Goal: Task Accomplishment & Management: Manage account settings

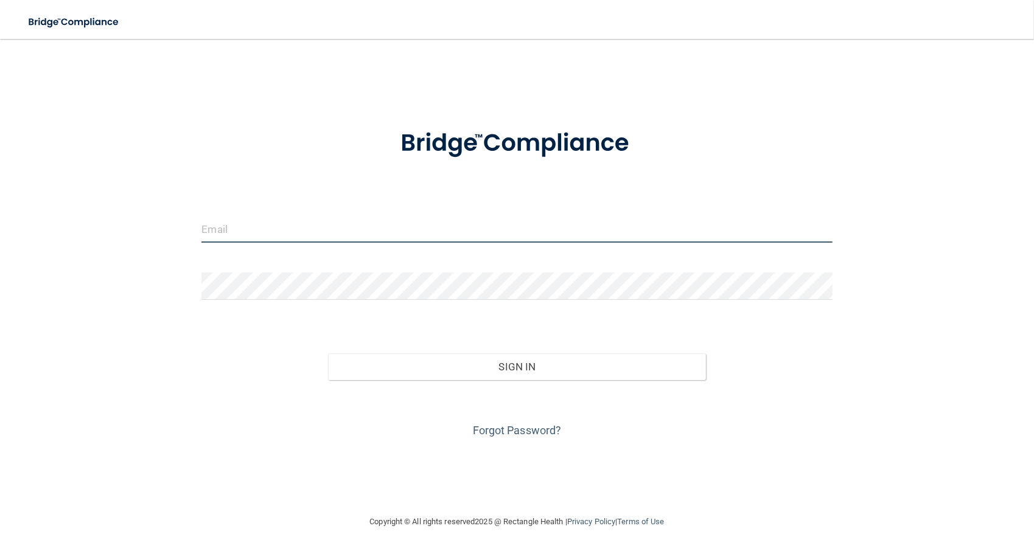
click at [315, 216] on input "email" at bounding box center [516, 228] width 630 height 27
type input "[EMAIL_ADDRESS][DOMAIN_NAME]"
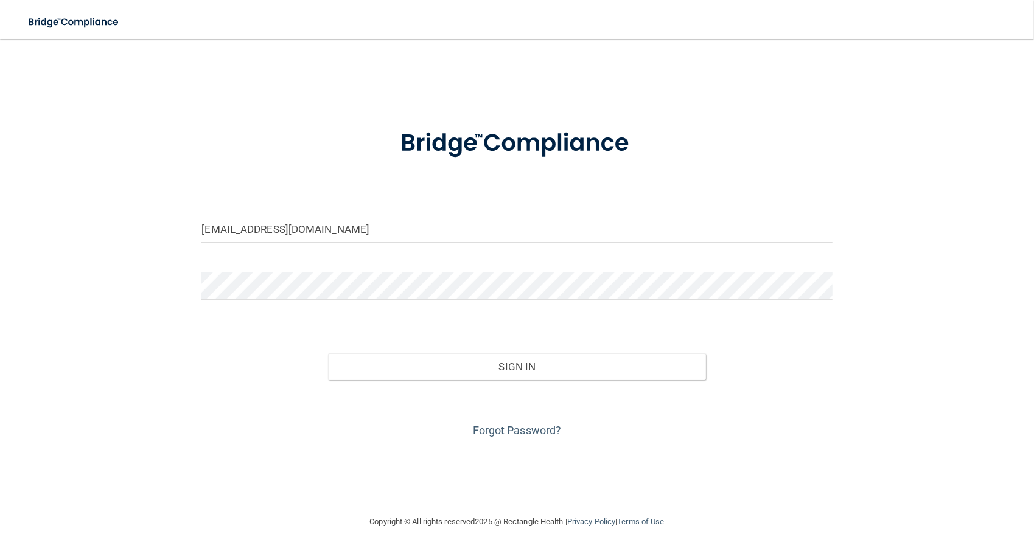
click at [291, 271] on form "[EMAIL_ADDRESS][DOMAIN_NAME] Invalid email/password. You don't have permission …" at bounding box center [516, 276] width 630 height 329
click at [328, 353] on button "Sign In" at bounding box center [517, 366] width 378 height 27
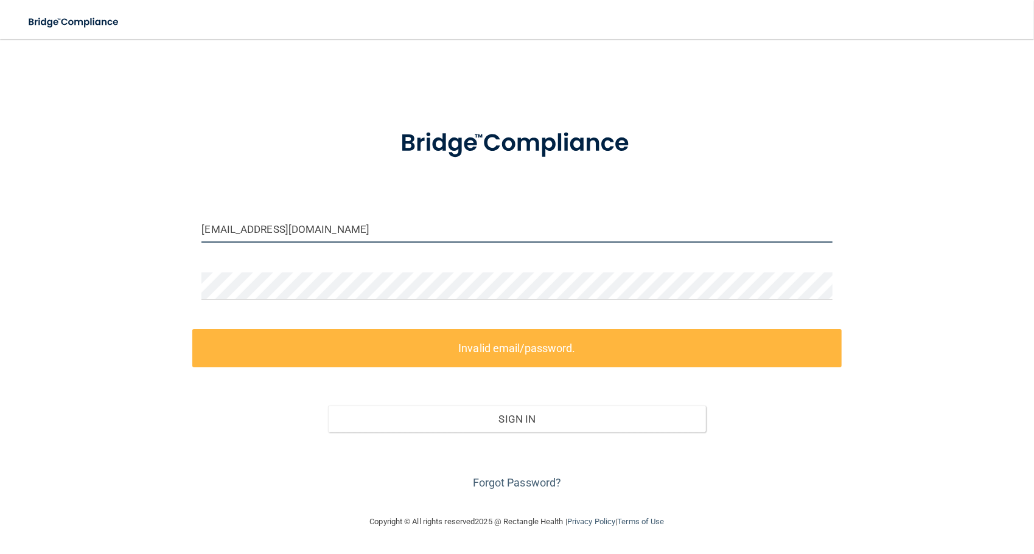
click at [409, 225] on input "[EMAIL_ADDRESS][DOMAIN_NAME]" at bounding box center [516, 228] width 630 height 27
drag, startPoint x: 364, startPoint y: 228, endPoint x: 174, endPoint y: 223, distance: 189.9
click at [174, 223] on div "[EMAIL_ADDRESS][DOMAIN_NAME] Invalid email/password. You don't have permission …" at bounding box center [516, 276] width 985 height 451
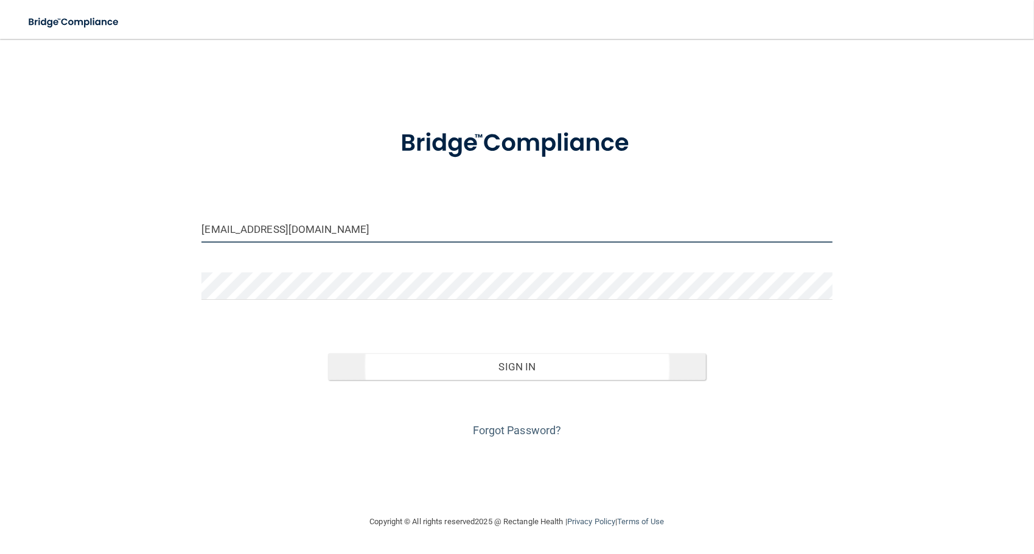
type input "[EMAIL_ADDRESS][DOMAIN_NAME]"
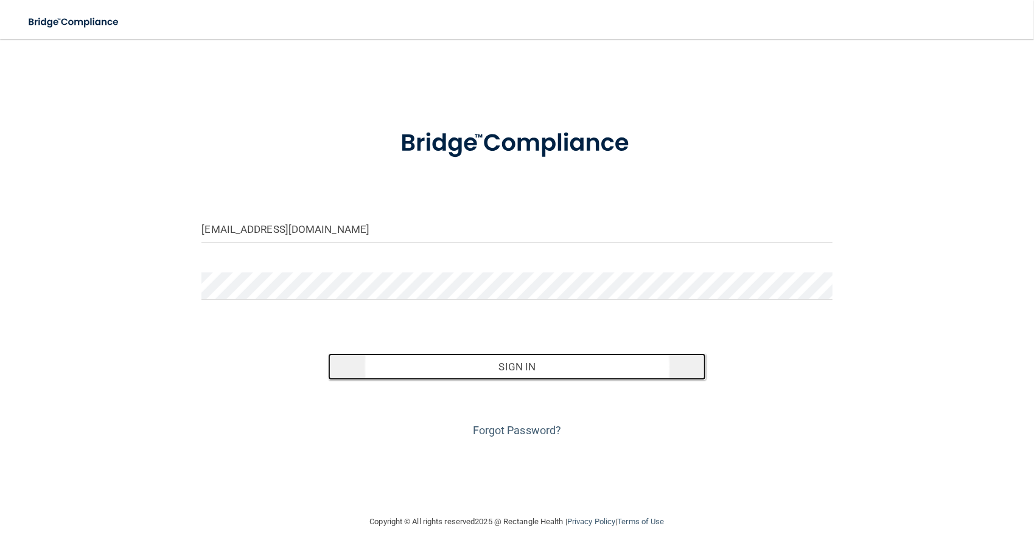
click at [447, 363] on button "Sign In" at bounding box center [517, 366] width 378 height 27
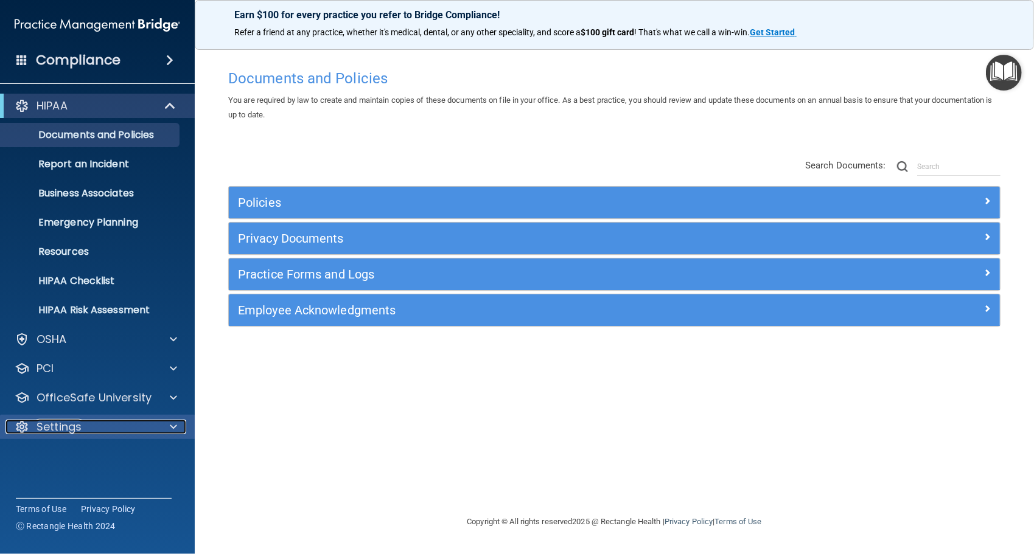
click at [44, 422] on p "Settings" at bounding box center [59, 427] width 45 height 15
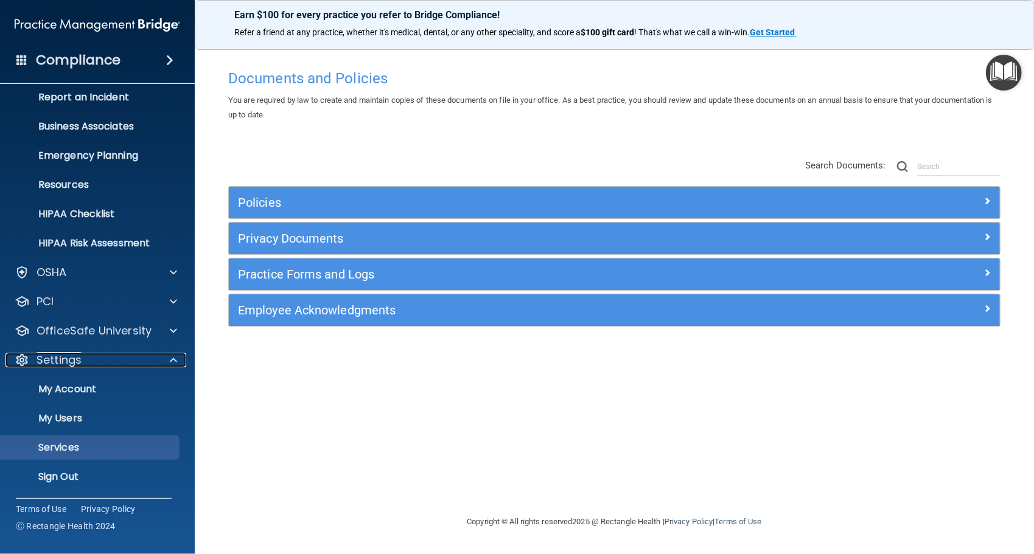
scroll to position [67, 0]
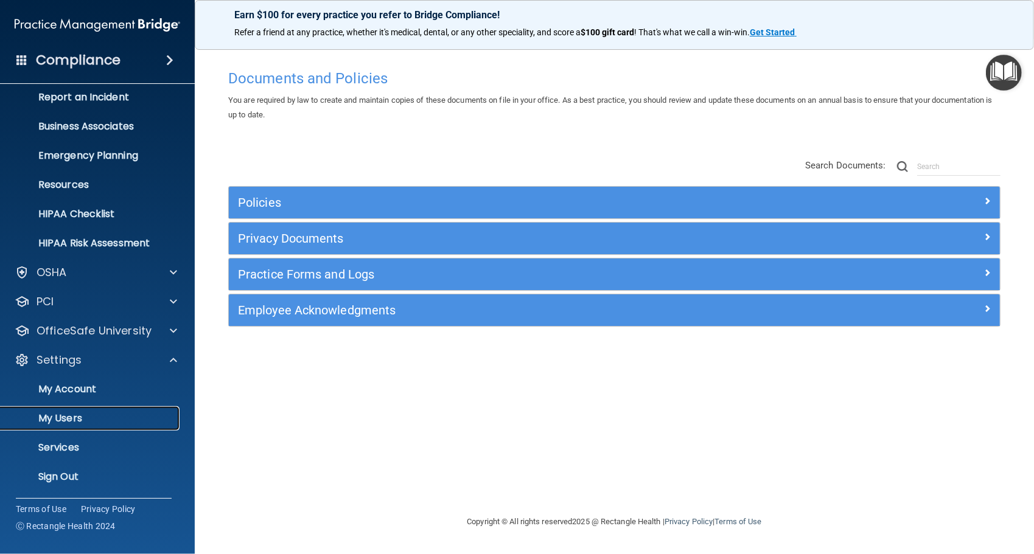
click at [69, 420] on p "My Users" at bounding box center [91, 418] width 166 height 12
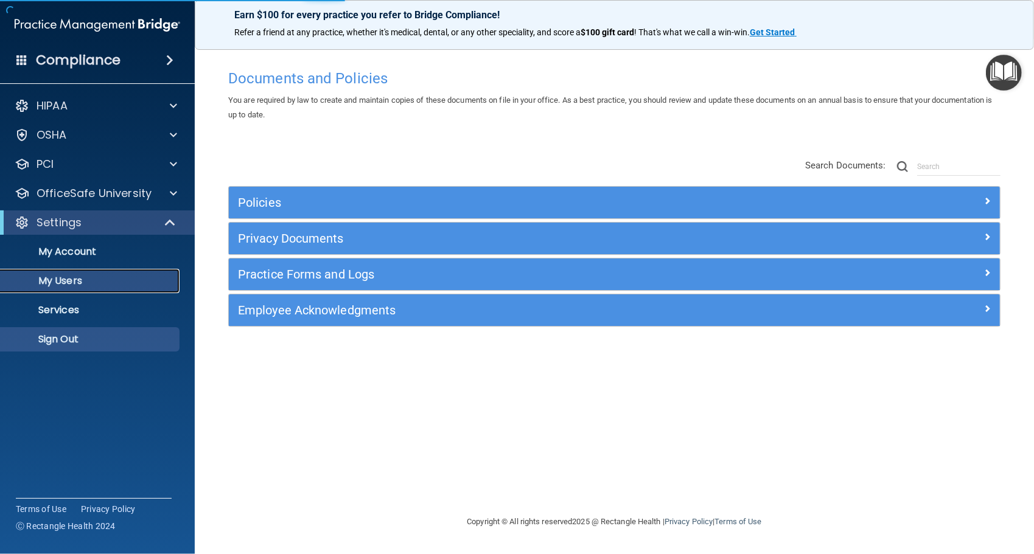
select select "20"
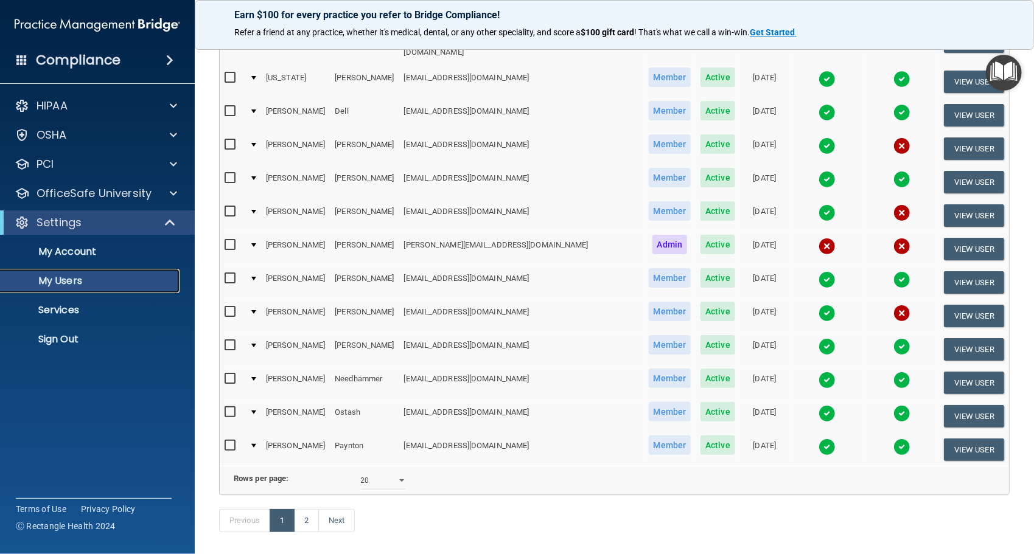
scroll to position [447, 0]
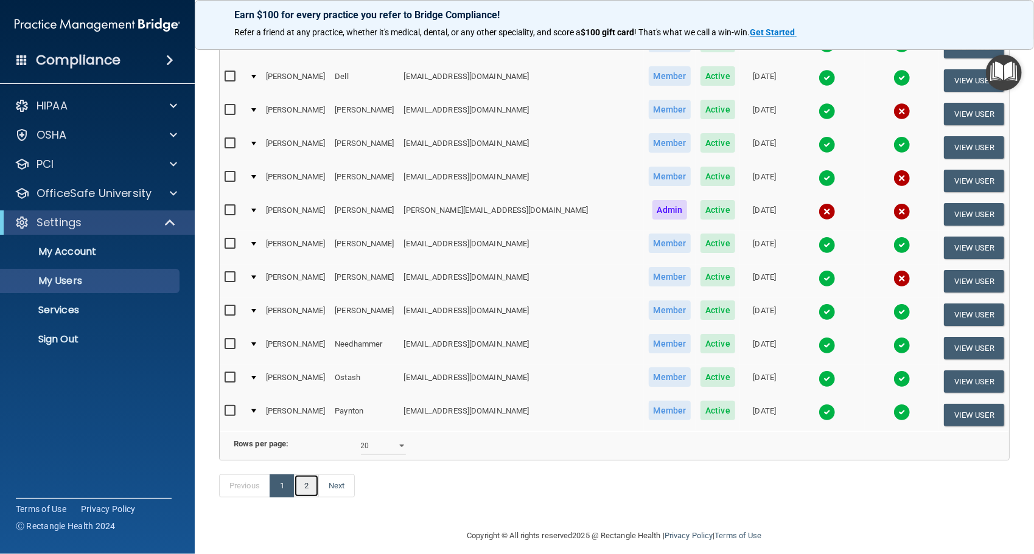
click at [308, 475] on link "2" at bounding box center [306, 486] width 25 height 23
select select "20"
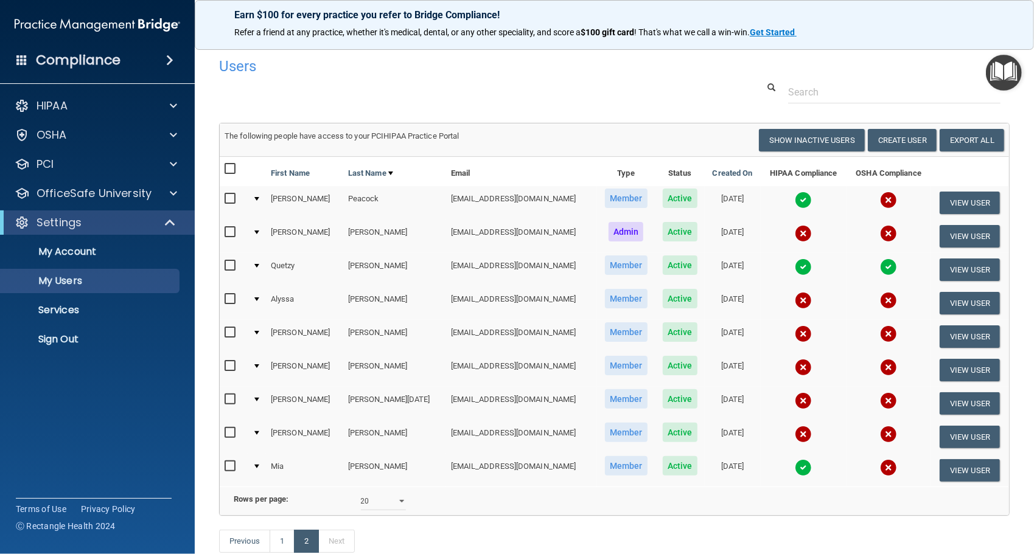
click at [228, 298] on input "checkbox" at bounding box center [232, 299] width 14 height 10
checkbox input "true"
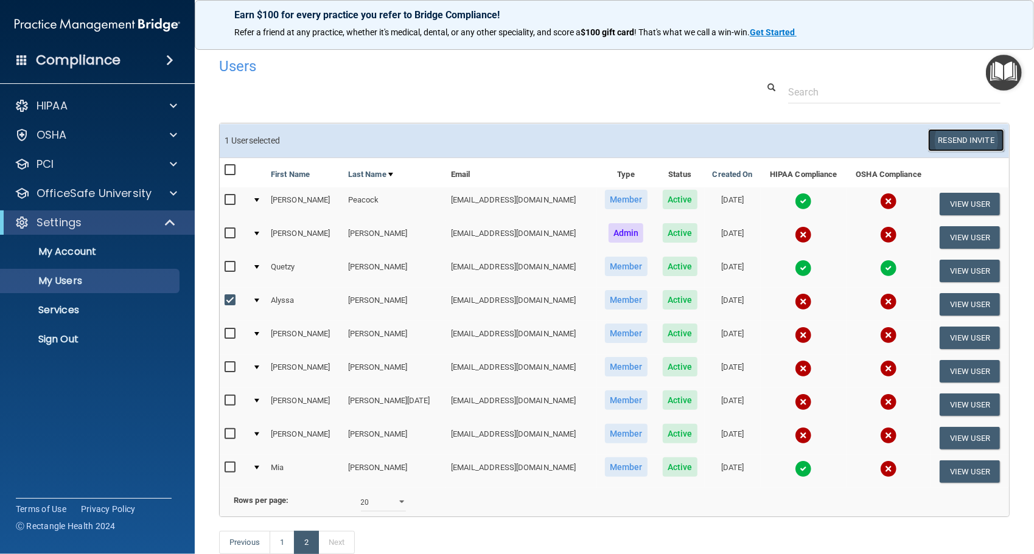
click at [942, 135] on button "Resend Invite" at bounding box center [966, 140] width 76 height 23
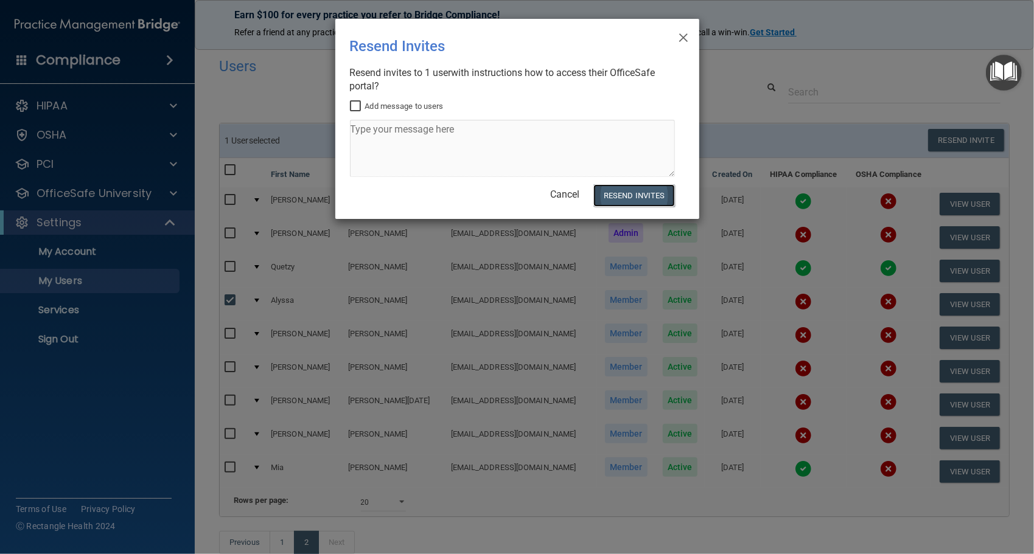
click at [636, 193] on button "Resend Invites" at bounding box center [633, 195] width 81 height 23
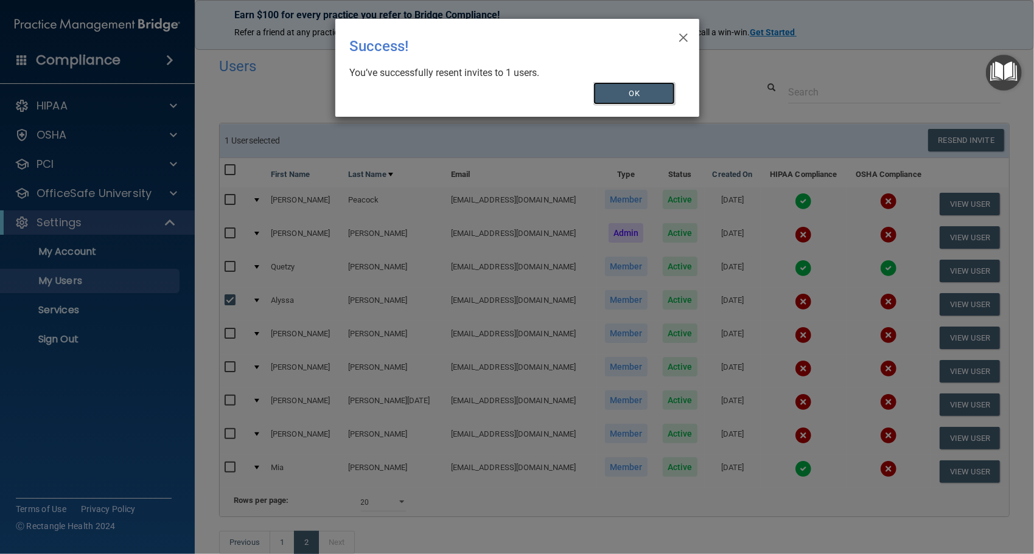
click at [656, 96] on button "OK" at bounding box center [634, 93] width 82 height 23
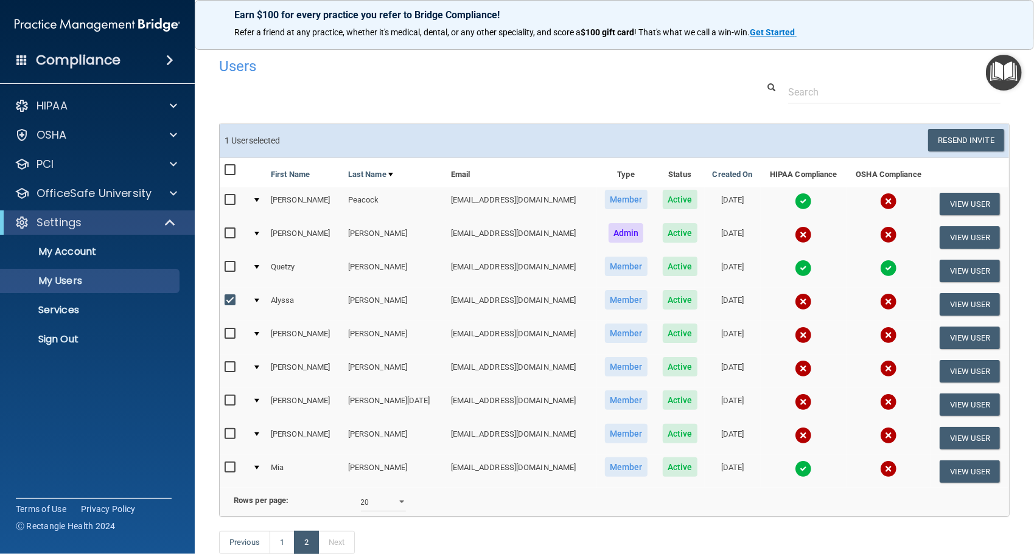
click at [255, 297] on td at bounding box center [257, 304] width 18 height 33
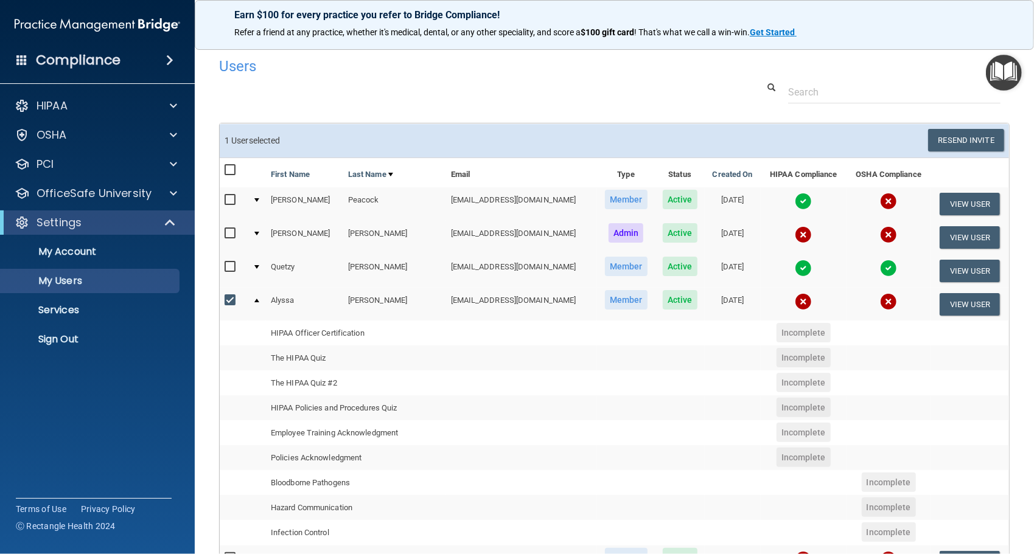
drag, startPoint x: 369, startPoint y: 302, endPoint x: 376, endPoint y: 301, distance: 7.4
click at [370, 301] on td "[PERSON_NAME]" at bounding box center [394, 304] width 103 height 33
click at [528, 303] on td "[EMAIL_ADDRESS][DOMAIN_NAME]" at bounding box center [521, 304] width 151 height 33
click at [476, 299] on td "[EMAIL_ADDRESS][DOMAIN_NAME]" at bounding box center [521, 304] width 151 height 33
click at [972, 302] on button "View User" at bounding box center [969, 304] width 60 height 23
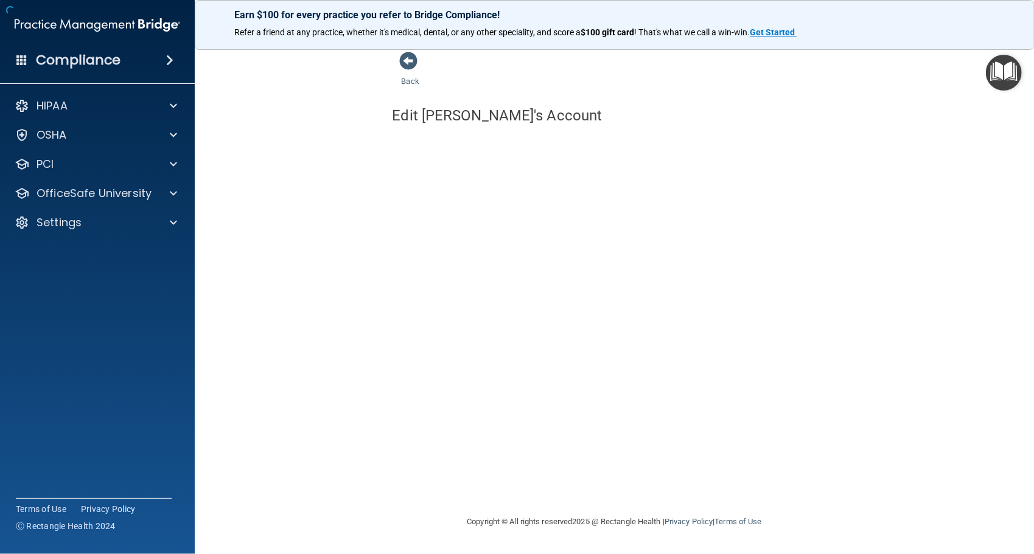
select select "practice_member"
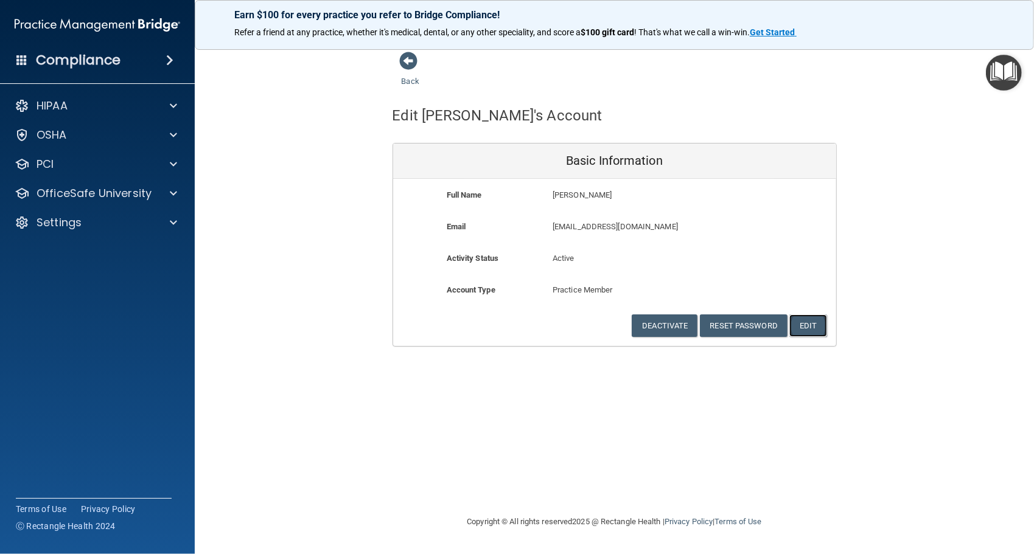
click at [807, 322] on button "Edit" at bounding box center [807, 326] width 37 height 23
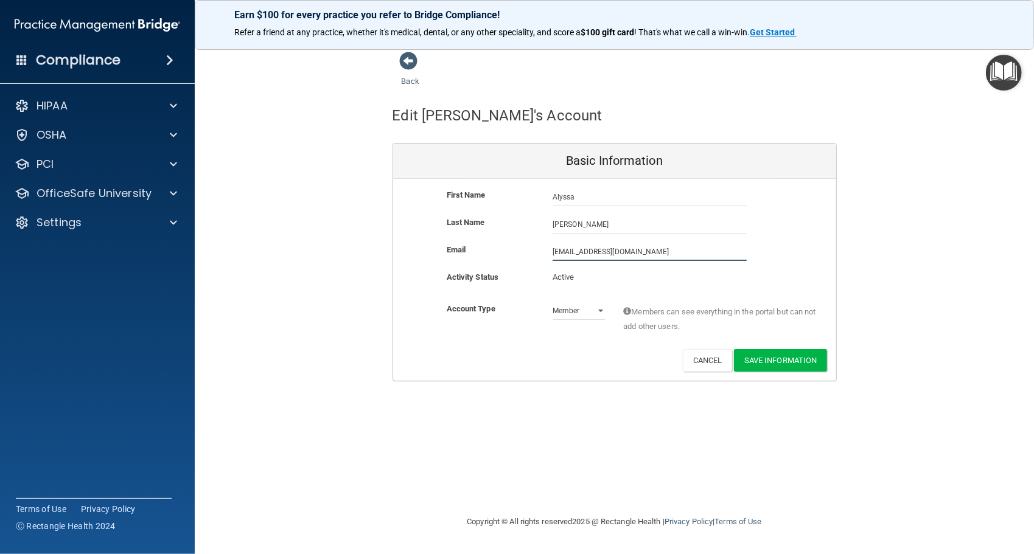
click at [595, 249] on input "[EMAIL_ADDRESS][DOMAIN_NAME]" at bounding box center [649, 252] width 194 height 18
type input "[EMAIL_ADDRESS][DOMAIN_NAME]"
click at [804, 360] on button "Save Information" at bounding box center [780, 360] width 93 height 23
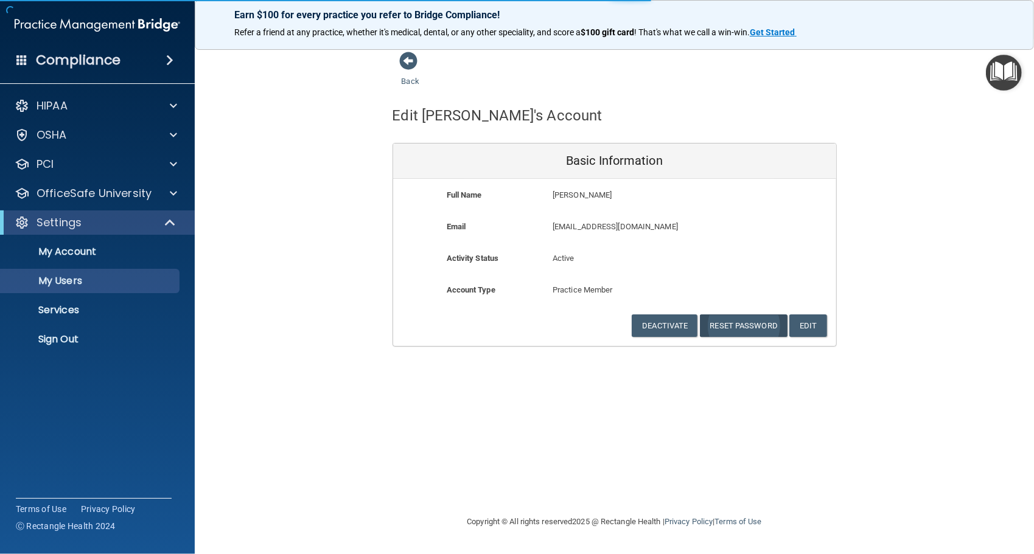
select select "20"
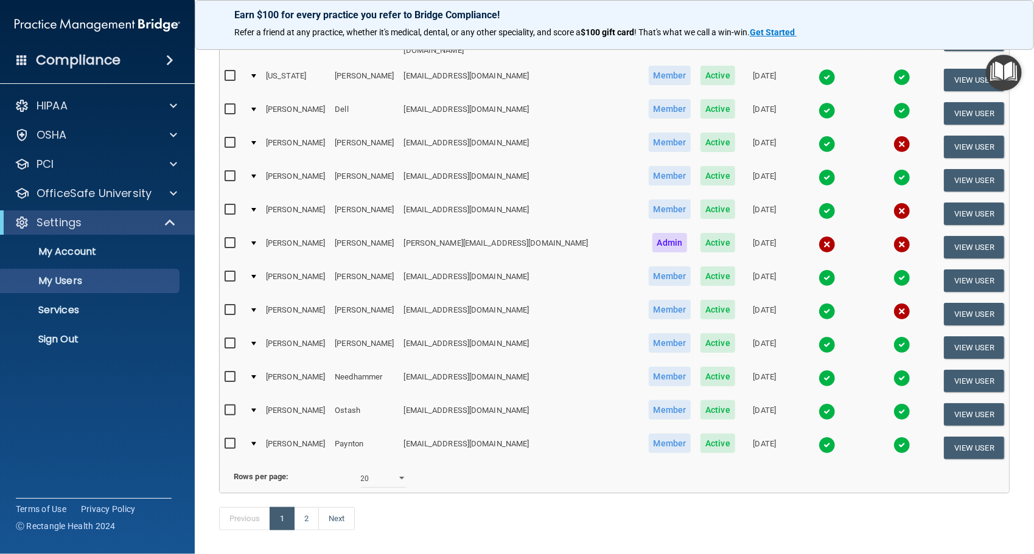
scroll to position [494, 0]
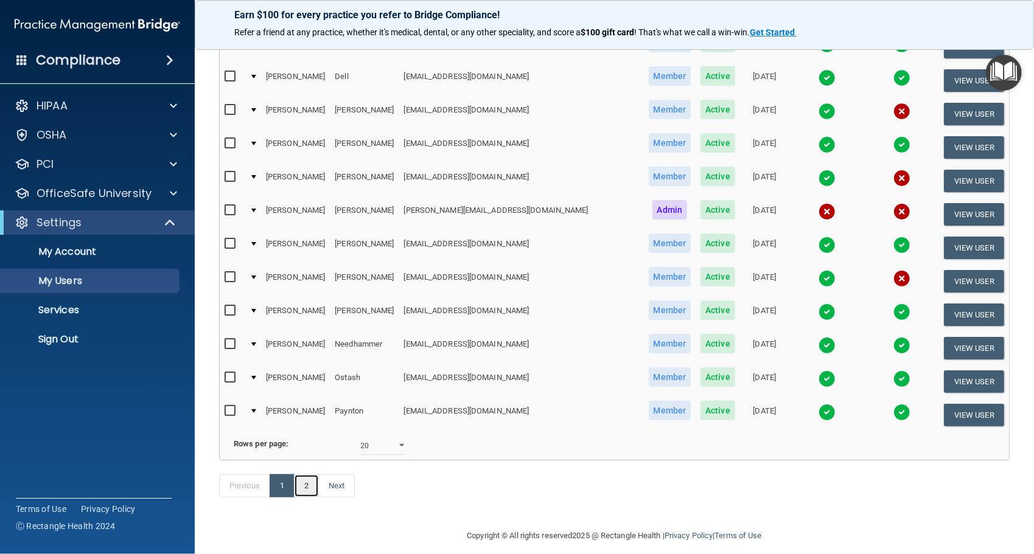
click at [303, 476] on link "2" at bounding box center [306, 486] width 25 height 23
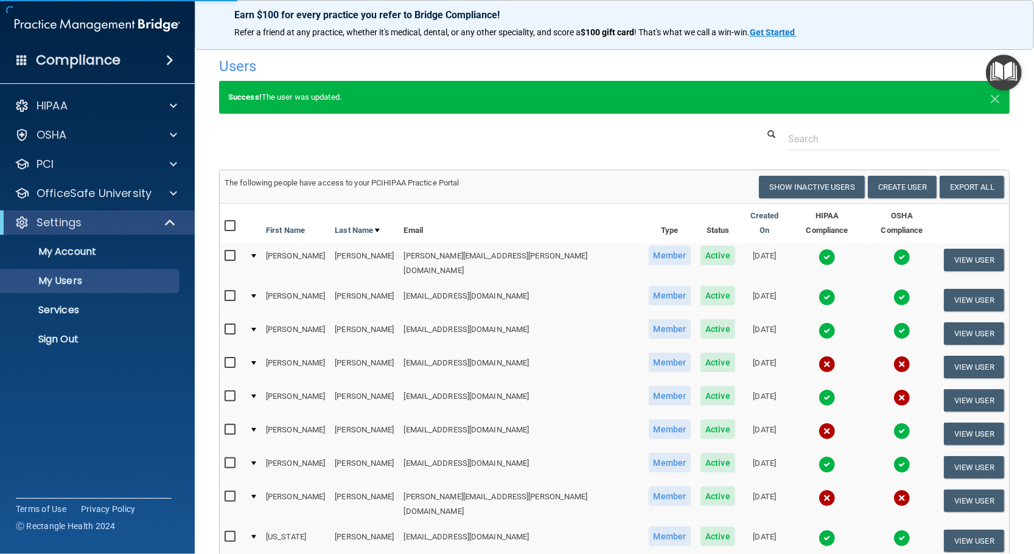
select select "20"
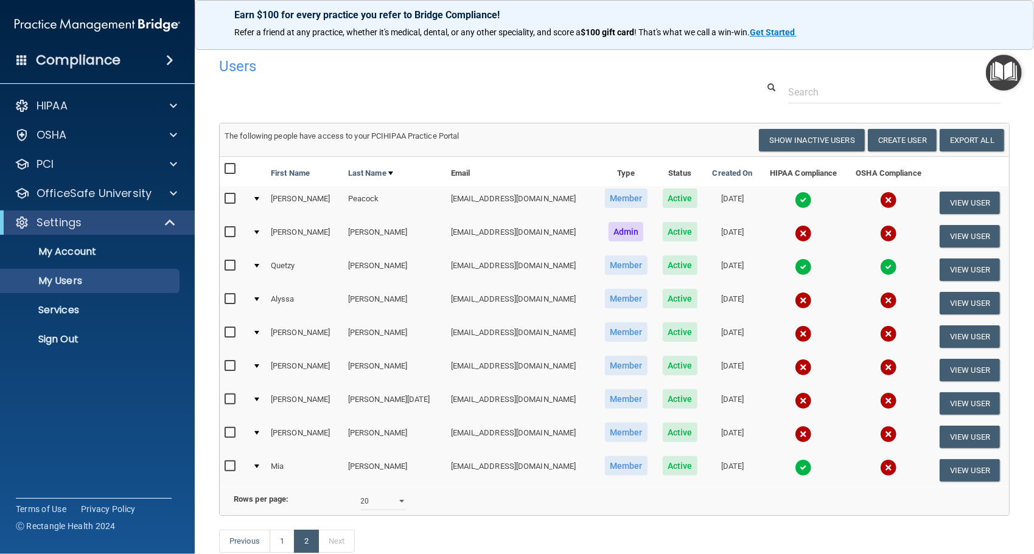
click at [235, 297] on input "checkbox" at bounding box center [232, 299] width 14 height 10
checkbox input "true"
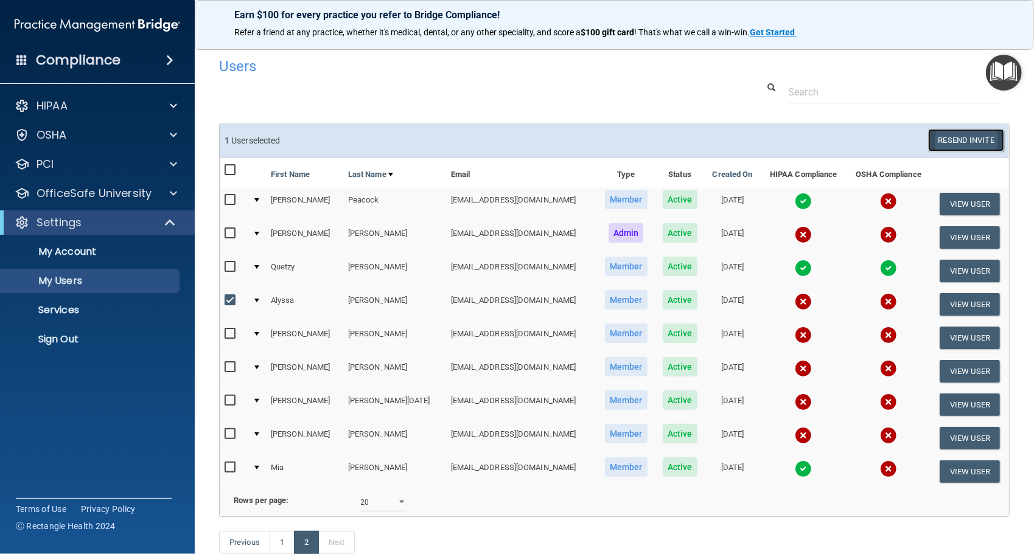
click at [958, 139] on button "Resend Invite" at bounding box center [966, 140] width 76 height 23
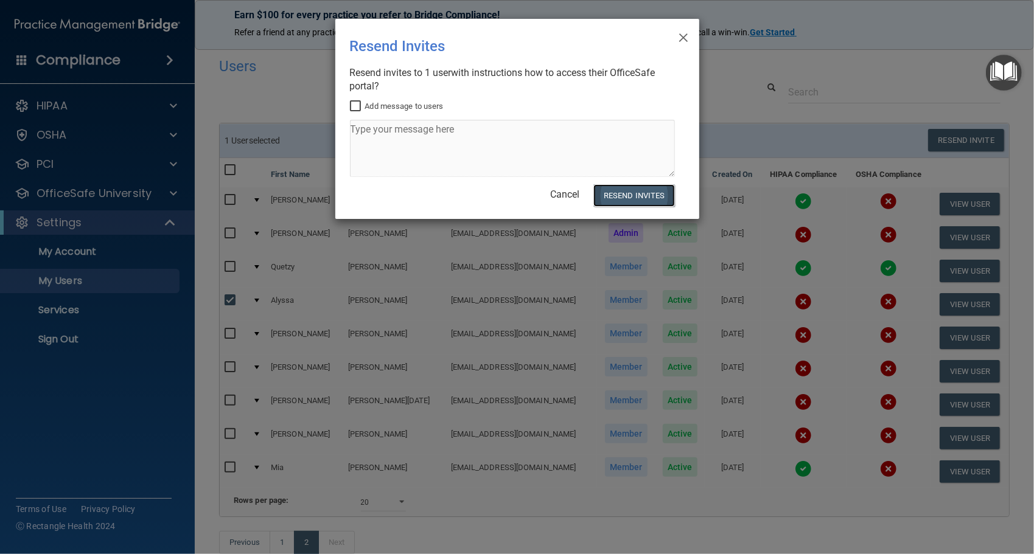
click at [649, 191] on button "Resend Invites" at bounding box center [633, 195] width 81 height 23
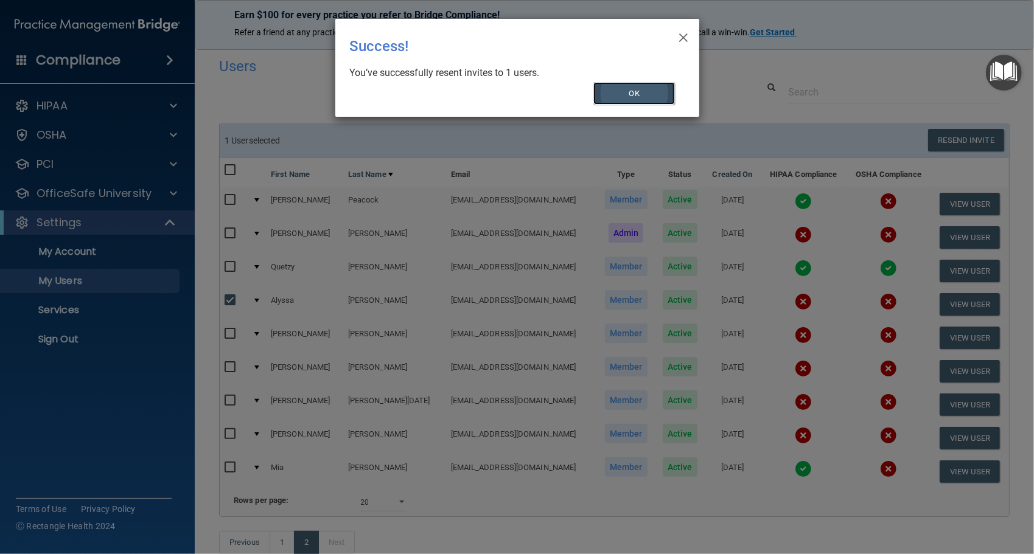
click at [633, 86] on button "OK" at bounding box center [634, 93] width 82 height 23
